Goal: Transaction & Acquisition: Download file/media

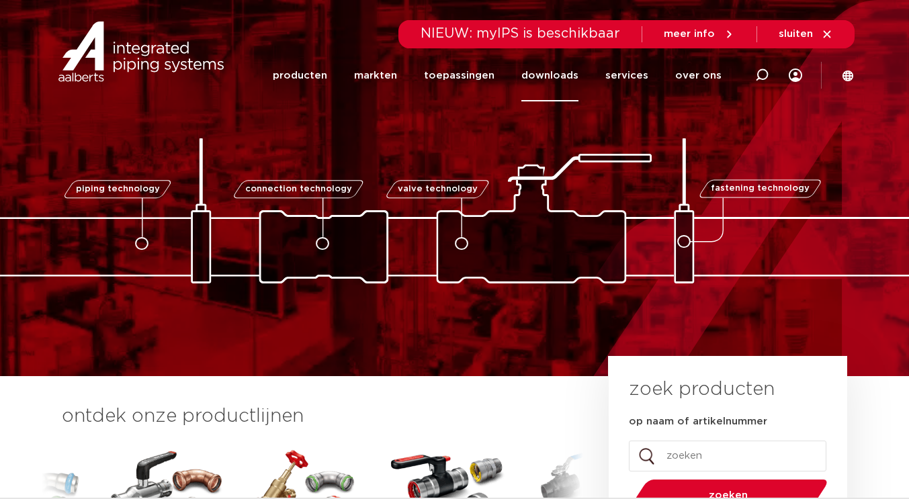
click at [573, 73] on link "downloads" at bounding box center [550, 76] width 57 height 52
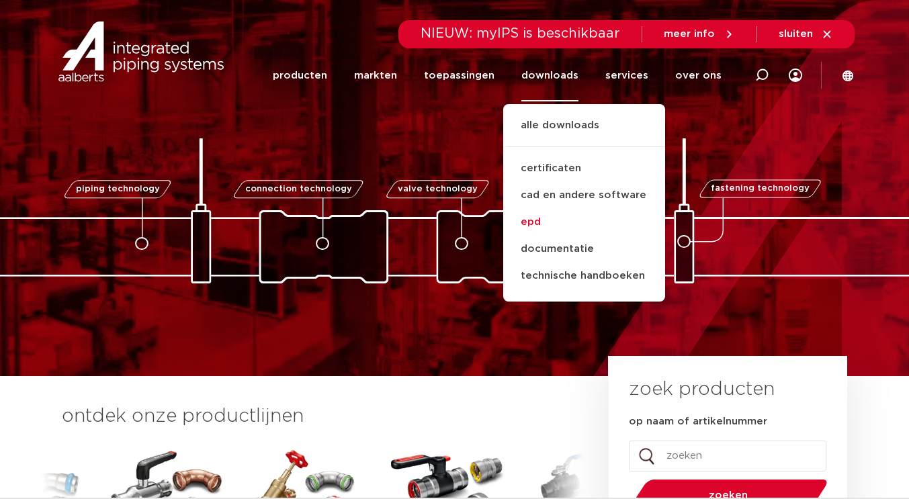
click at [538, 220] on link "epd" at bounding box center [584, 222] width 162 height 27
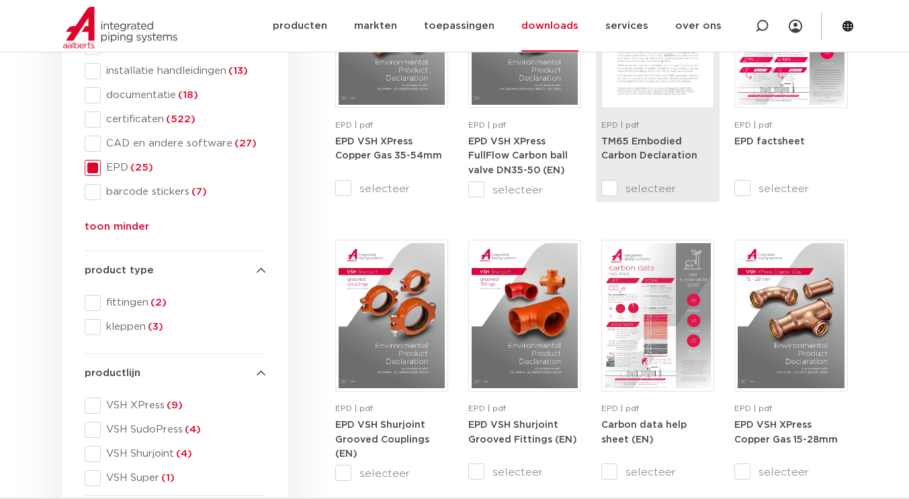
scroll to position [269, 0]
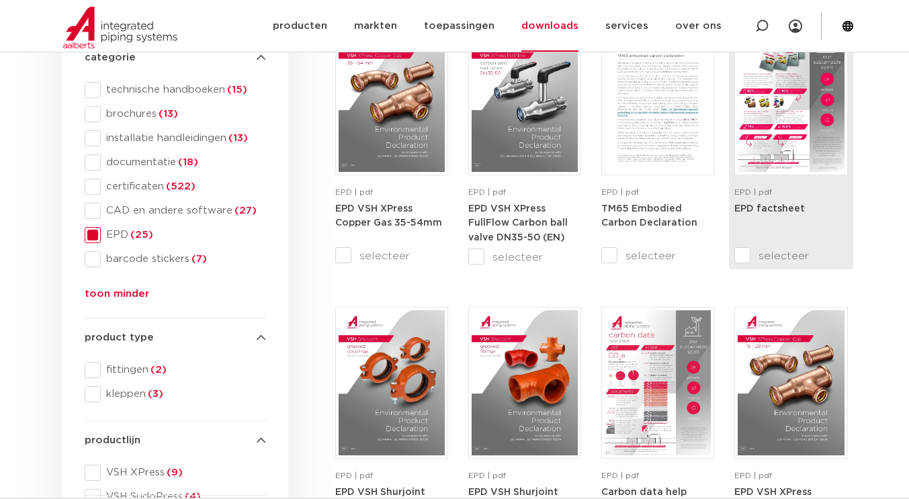
click at [793, 144] on img at bounding box center [791, 99] width 106 height 145
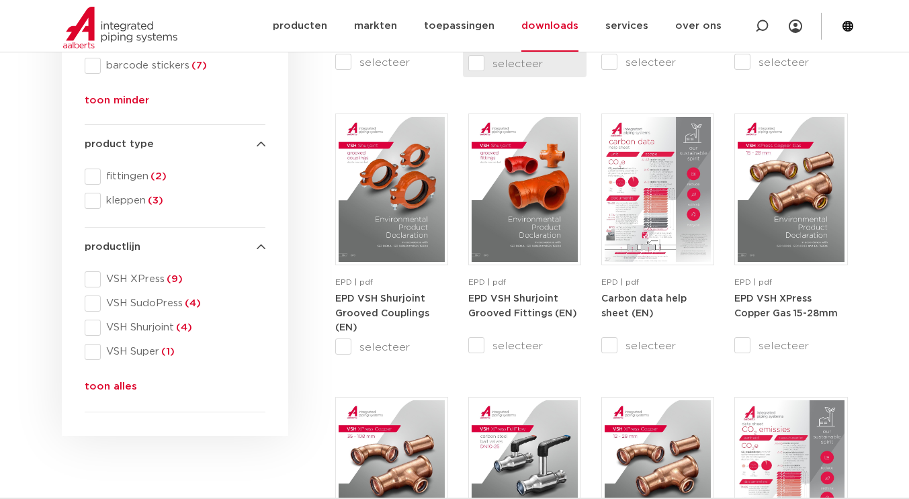
scroll to position [470, 0]
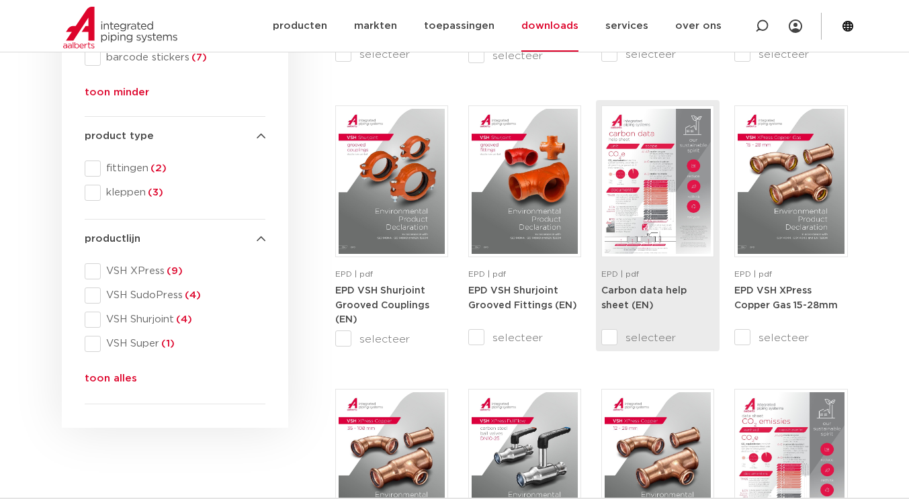
click at [641, 221] on img at bounding box center [658, 181] width 106 height 145
